Goal: Task Accomplishment & Management: Manage account settings

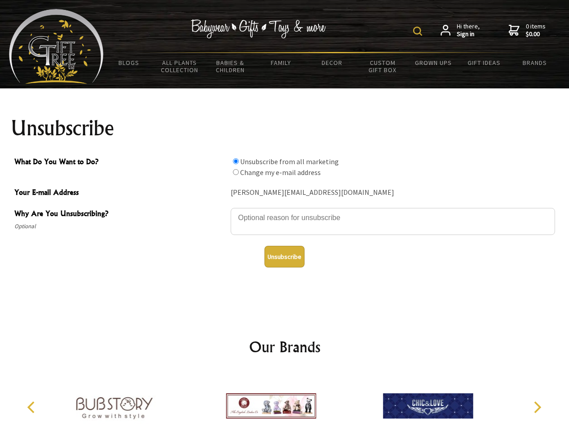
click at [419, 31] on img at bounding box center [417, 31] width 9 height 9
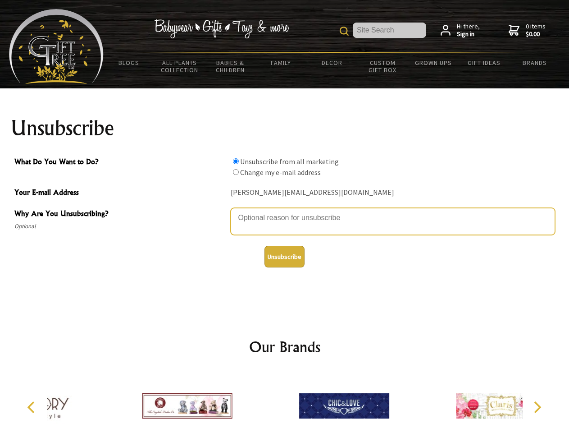
click at [285, 211] on textarea "Why Are You Unsubscribing?" at bounding box center [393, 221] width 324 height 27
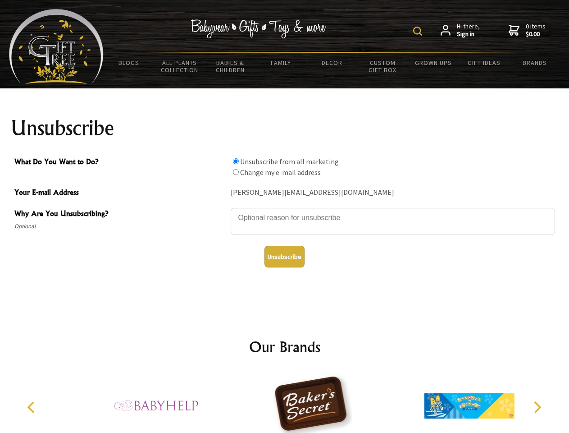
click at [419, 31] on img at bounding box center [417, 31] width 9 height 9
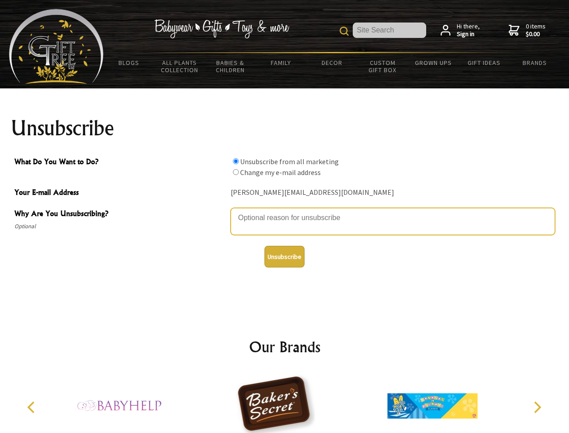
click at [285, 211] on textarea "Why Are You Unsubscribing?" at bounding box center [393, 221] width 324 height 27
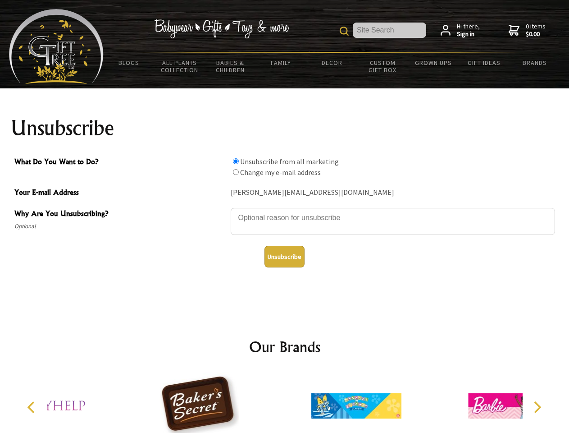
click at [236, 161] on input "What Do You Want to Do?" at bounding box center [236, 161] width 6 height 6
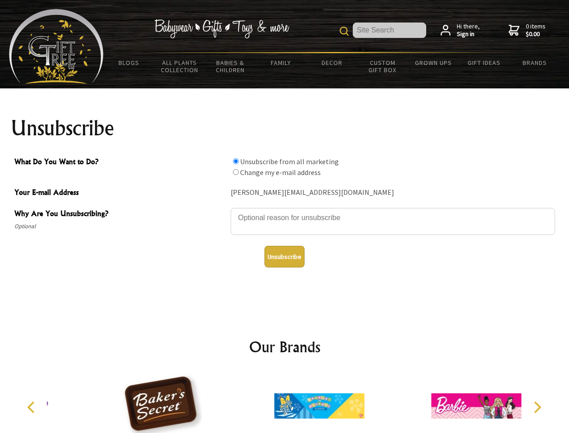
click at [236, 172] on input "What Do You Want to Do?" at bounding box center [236, 172] width 6 height 6
click at [284, 256] on button "Unsubscribe" at bounding box center [285, 257] width 40 height 22
radio input "true"
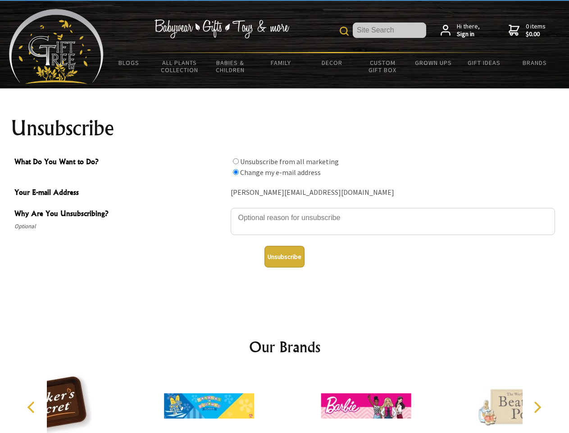
click at [32, 407] on icon "Previous" at bounding box center [32, 407] width 12 height 12
click at [537, 407] on icon "Next" at bounding box center [537, 407] width 12 height 12
